Goal: Information Seeking & Learning: Find specific fact

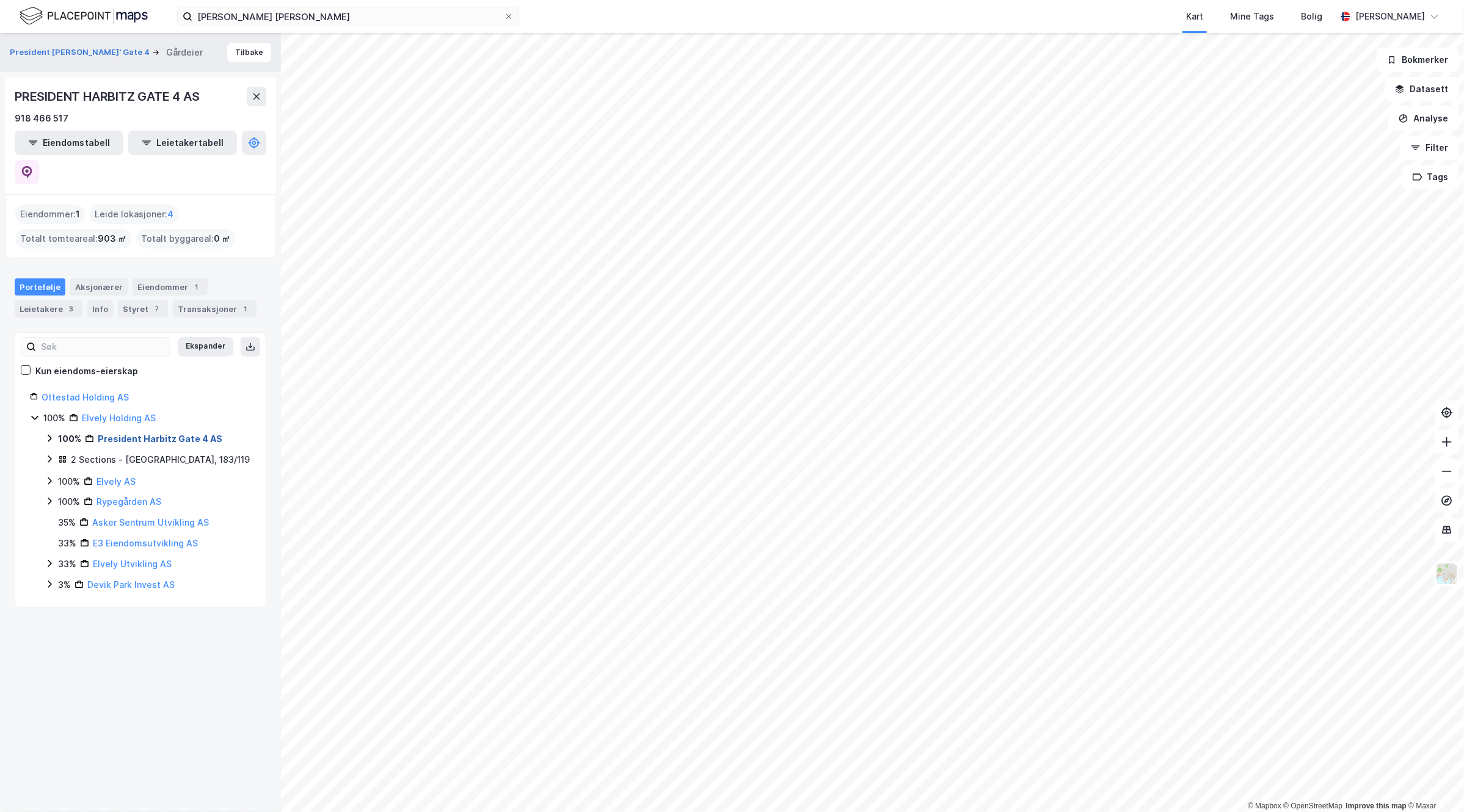
click at [139, 433] on link "President Harbitz Gate 4 AS" at bounding box center [160, 438] width 125 height 10
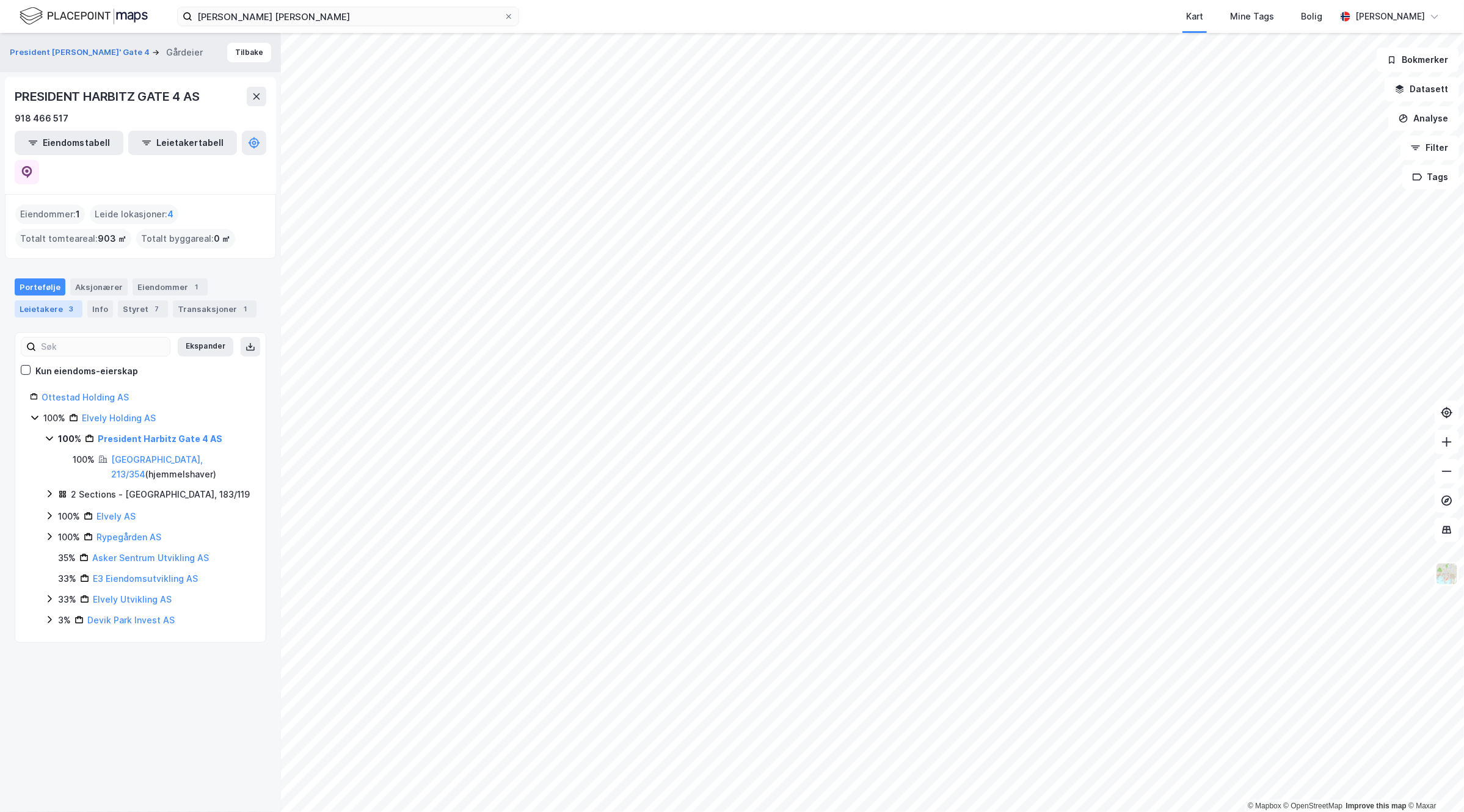
click at [78, 300] on div "Leietakere 3" at bounding box center [48, 309] width 68 height 17
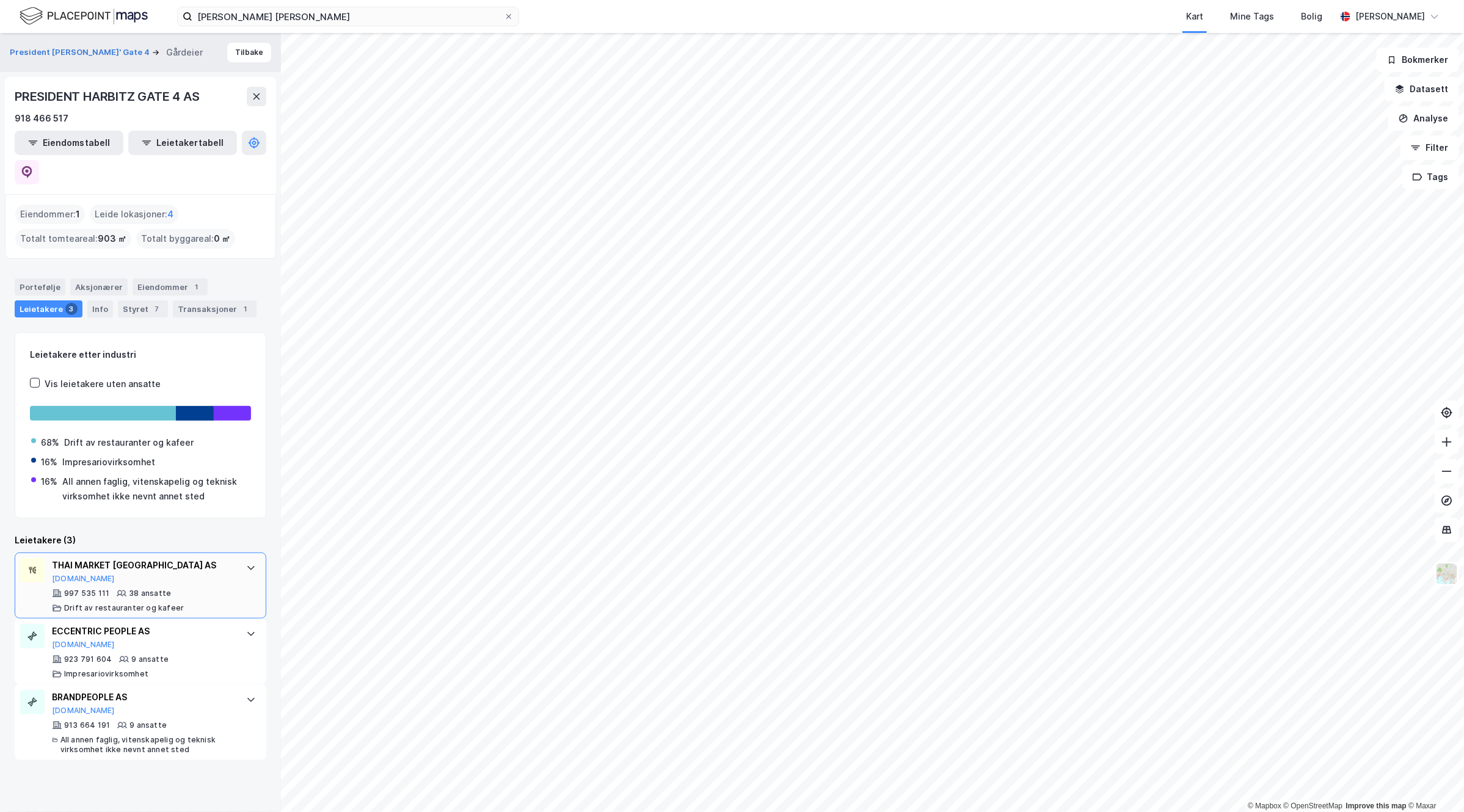
click at [133, 558] on div "THAI MARKET [GEOGRAPHIC_DATA] AS" at bounding box center [143, 565] width 182 height 14
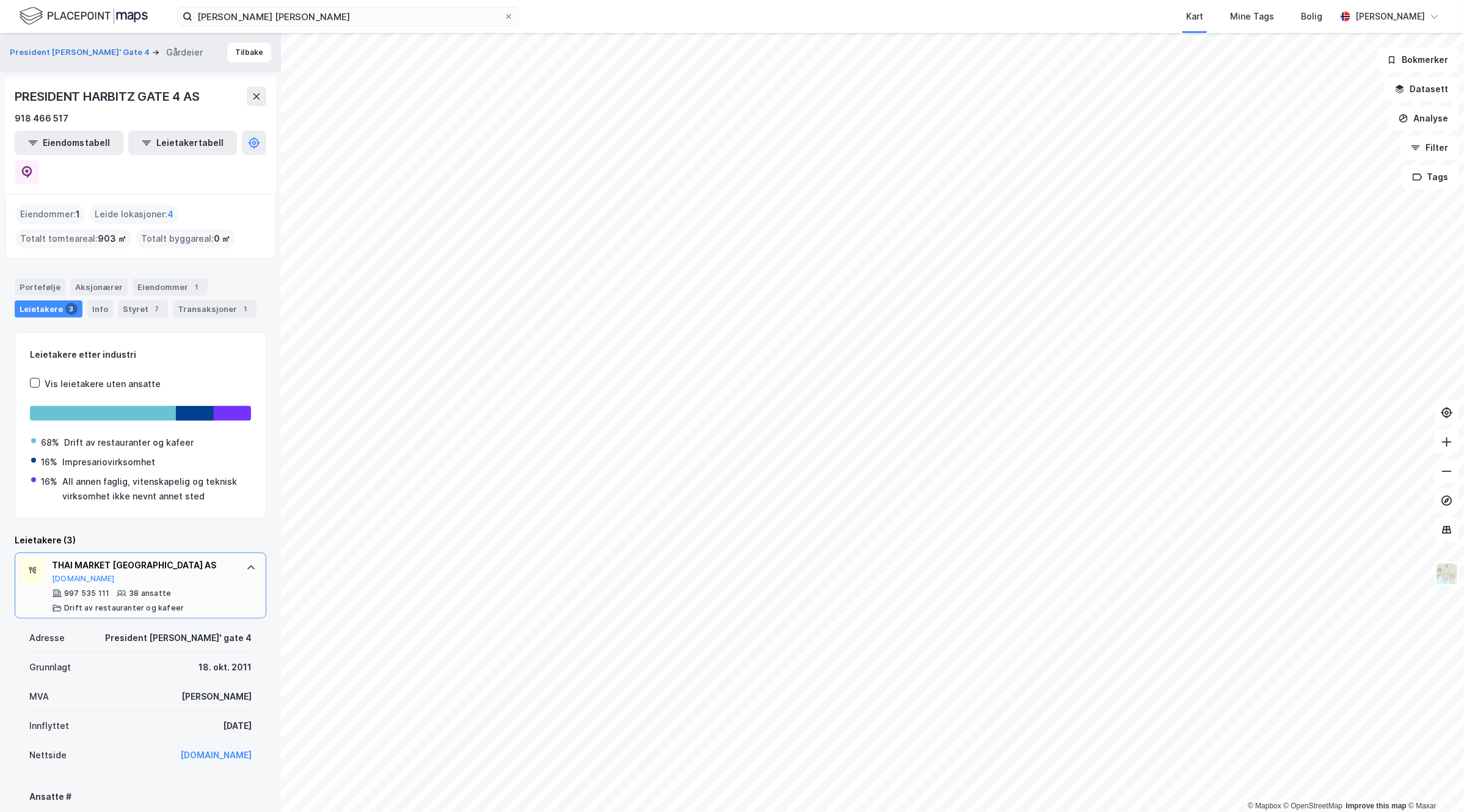
click at [202, 558] on div "THAI MARKET OSLO AS [DOMAIN_NAME]" at bounding box center [143, 571] width 182 height 26
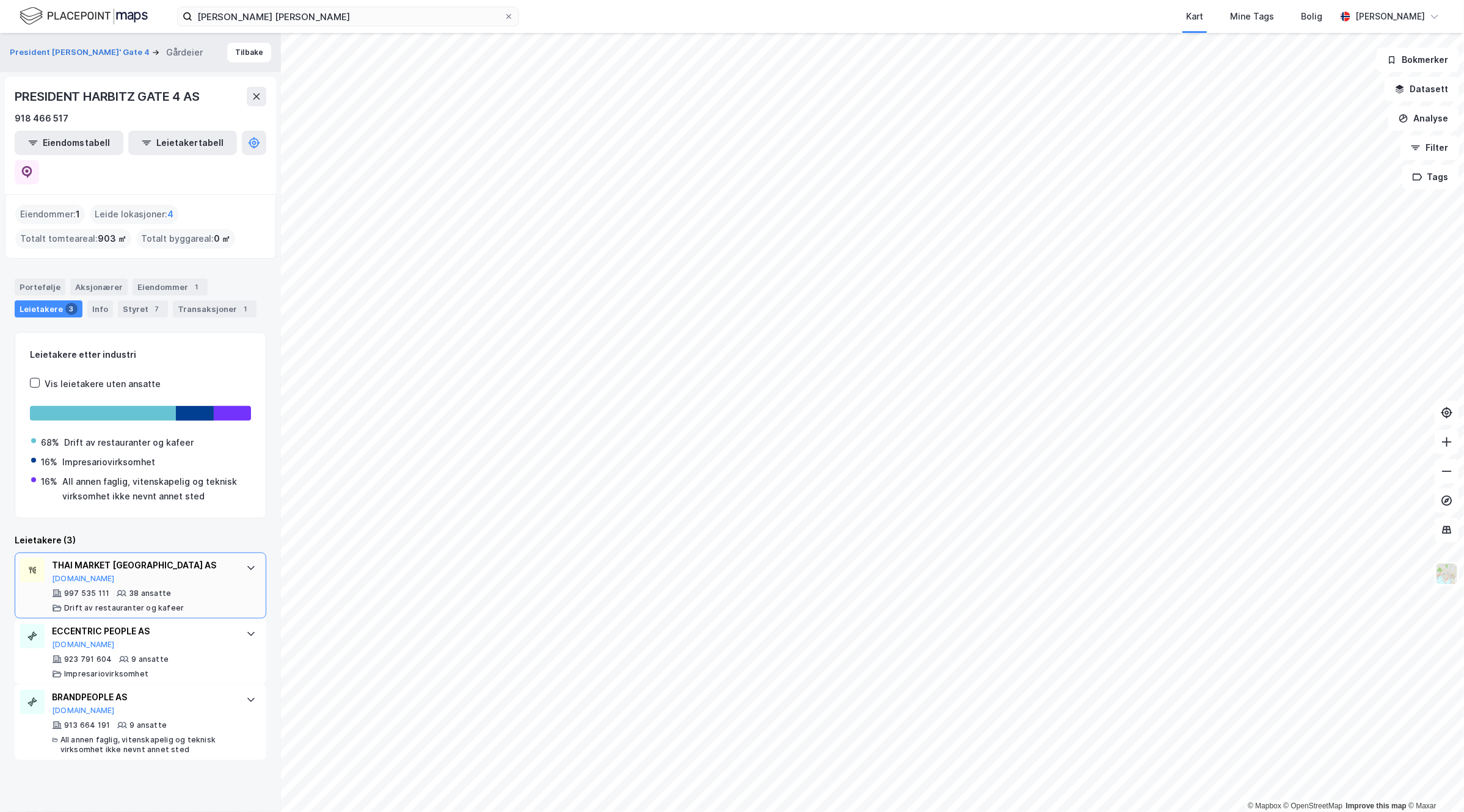
click at [246, 563] on icon at bounding box center [251, 568] width 10 height 10
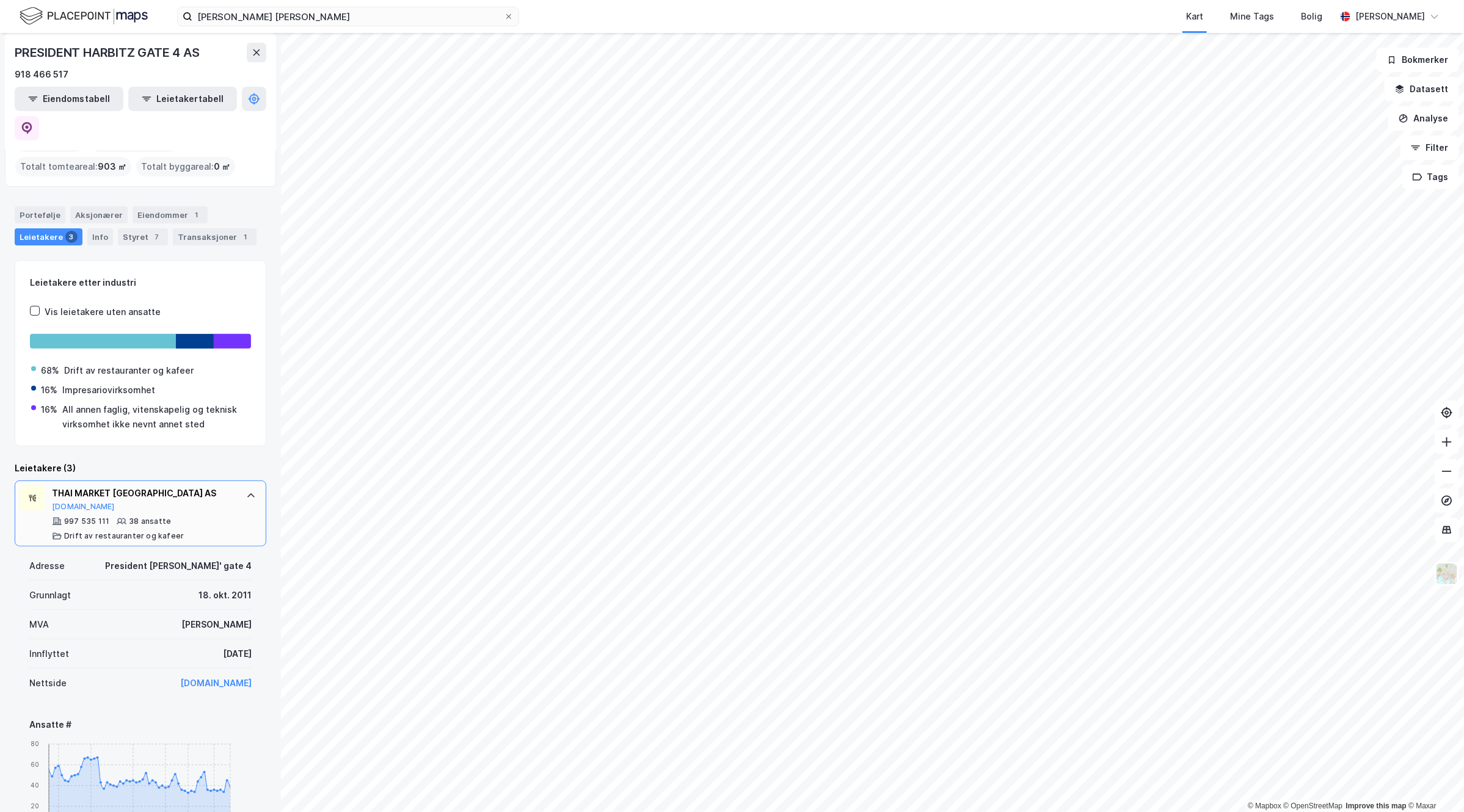
scroll to position [153, 0]
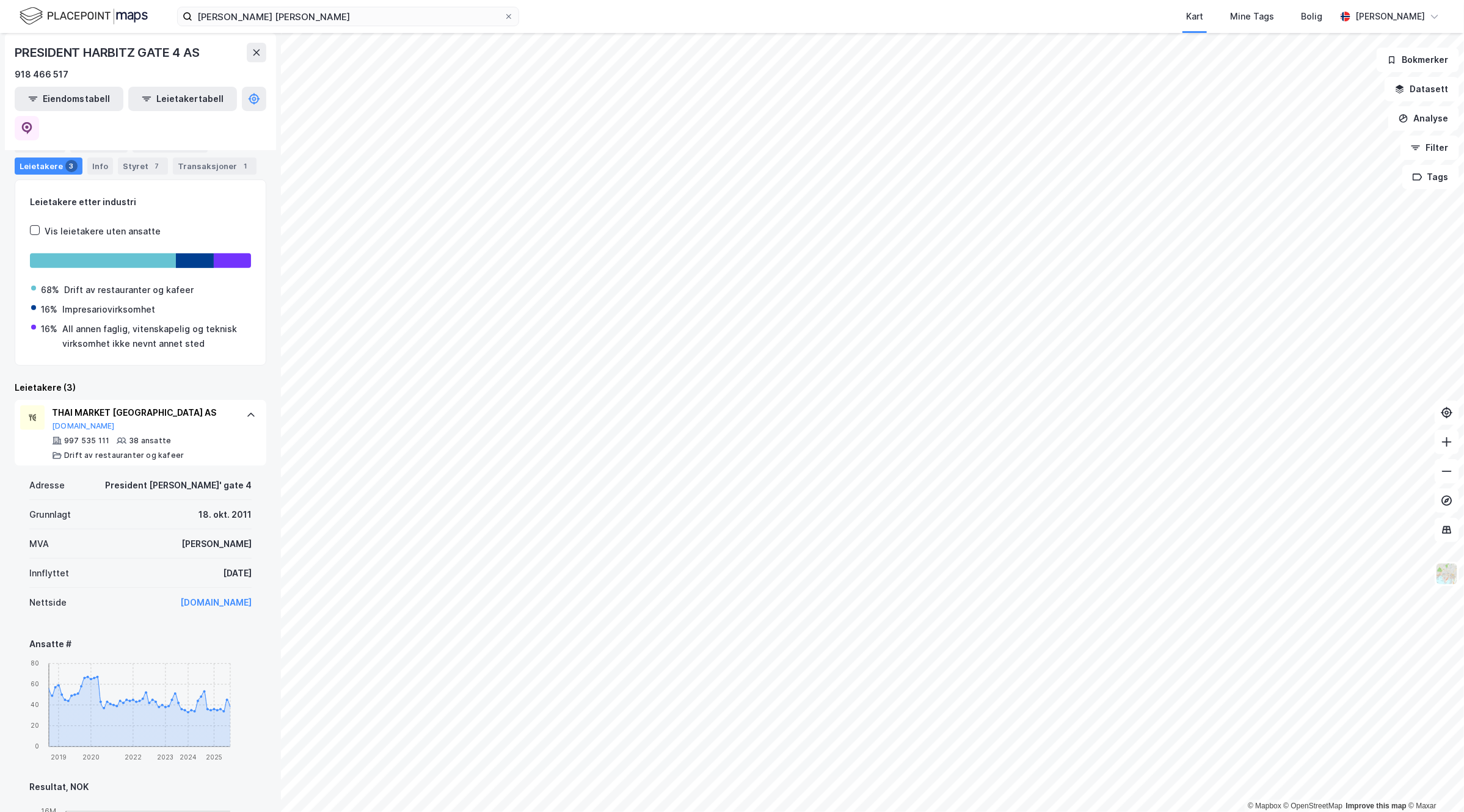
click at [202, 597] on link "[DOMAIN_NAME]" at bounding box center [216, 602] width 71 height 10
